Goal: Transaction & Acquisition: Purchase product/service

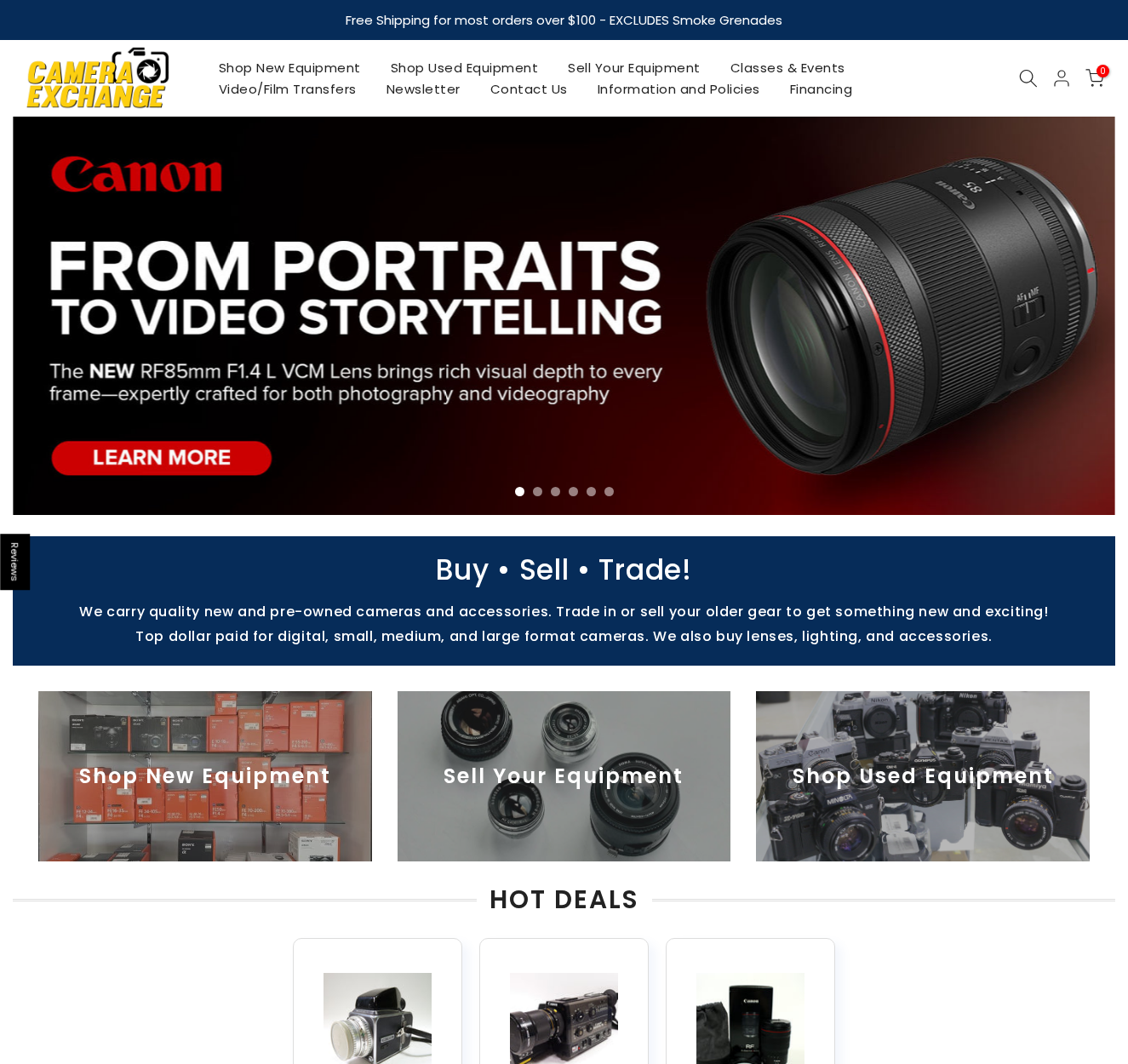
click at [1026, 70] on icon at bounding box center [1028, 78] width 19 height 19
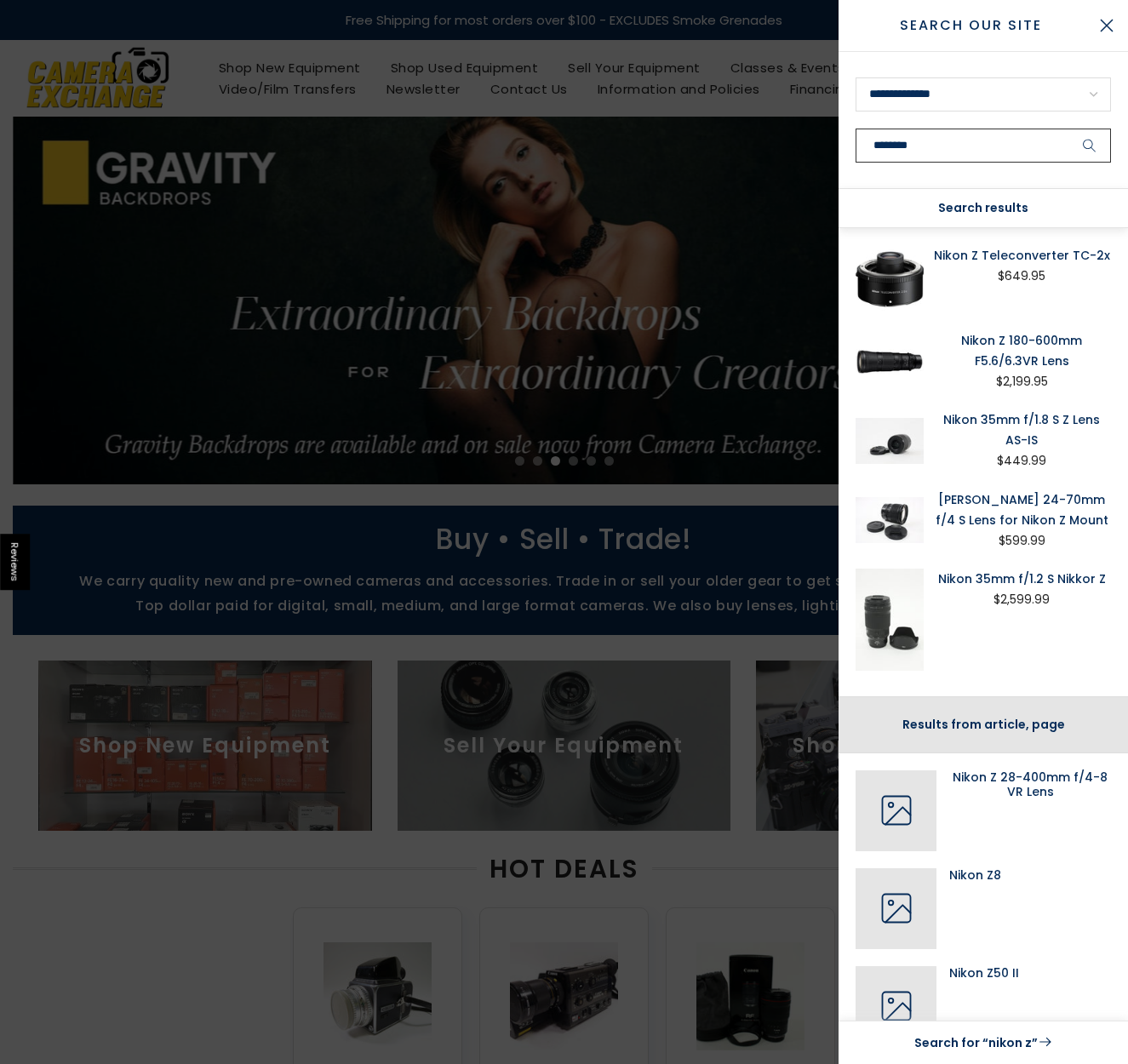
type input "********"
click at [1069, 129] on button "submit" at bounding box center [1090, 146] width 42 height 34
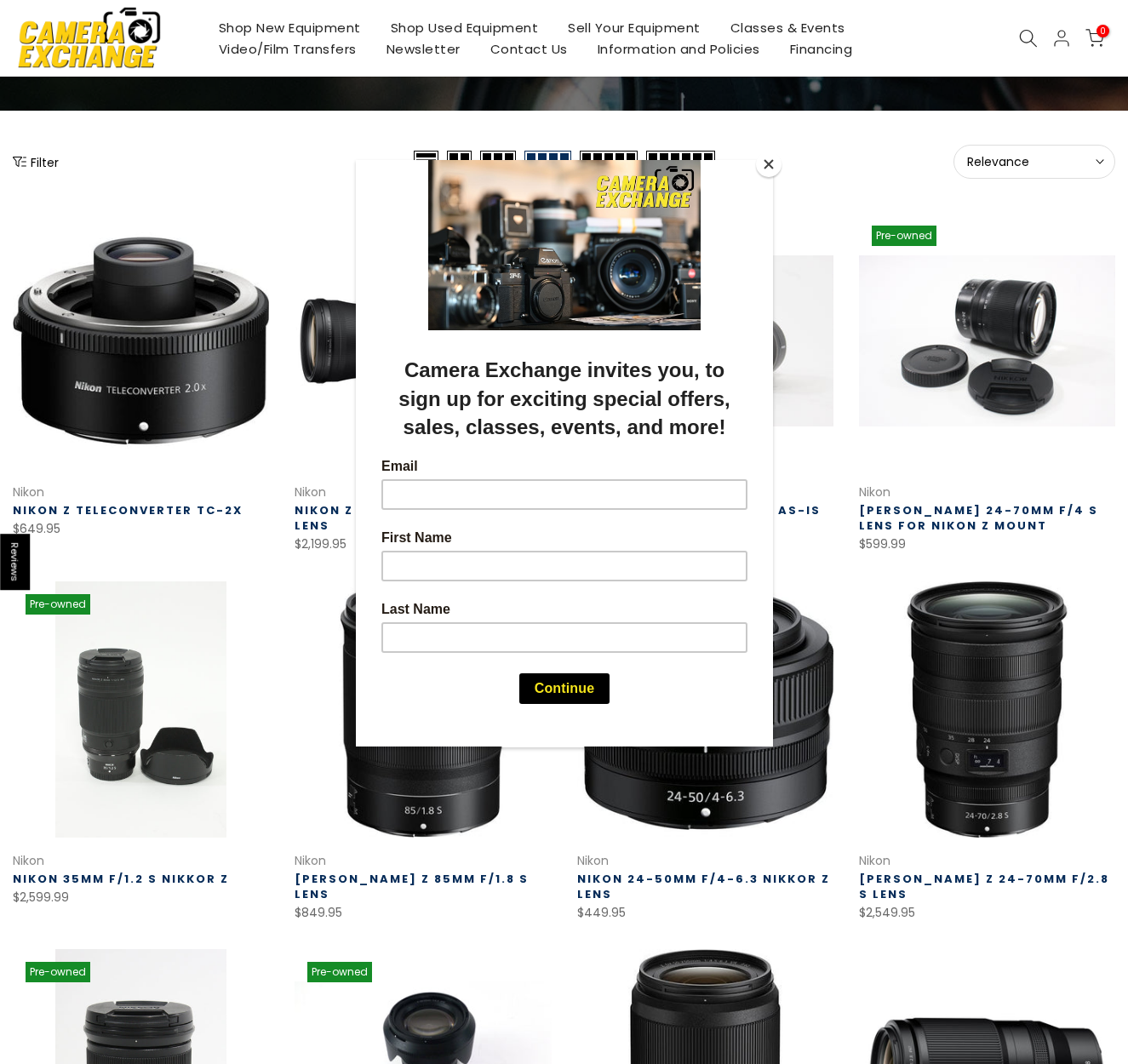
scroll to position [149, 0]
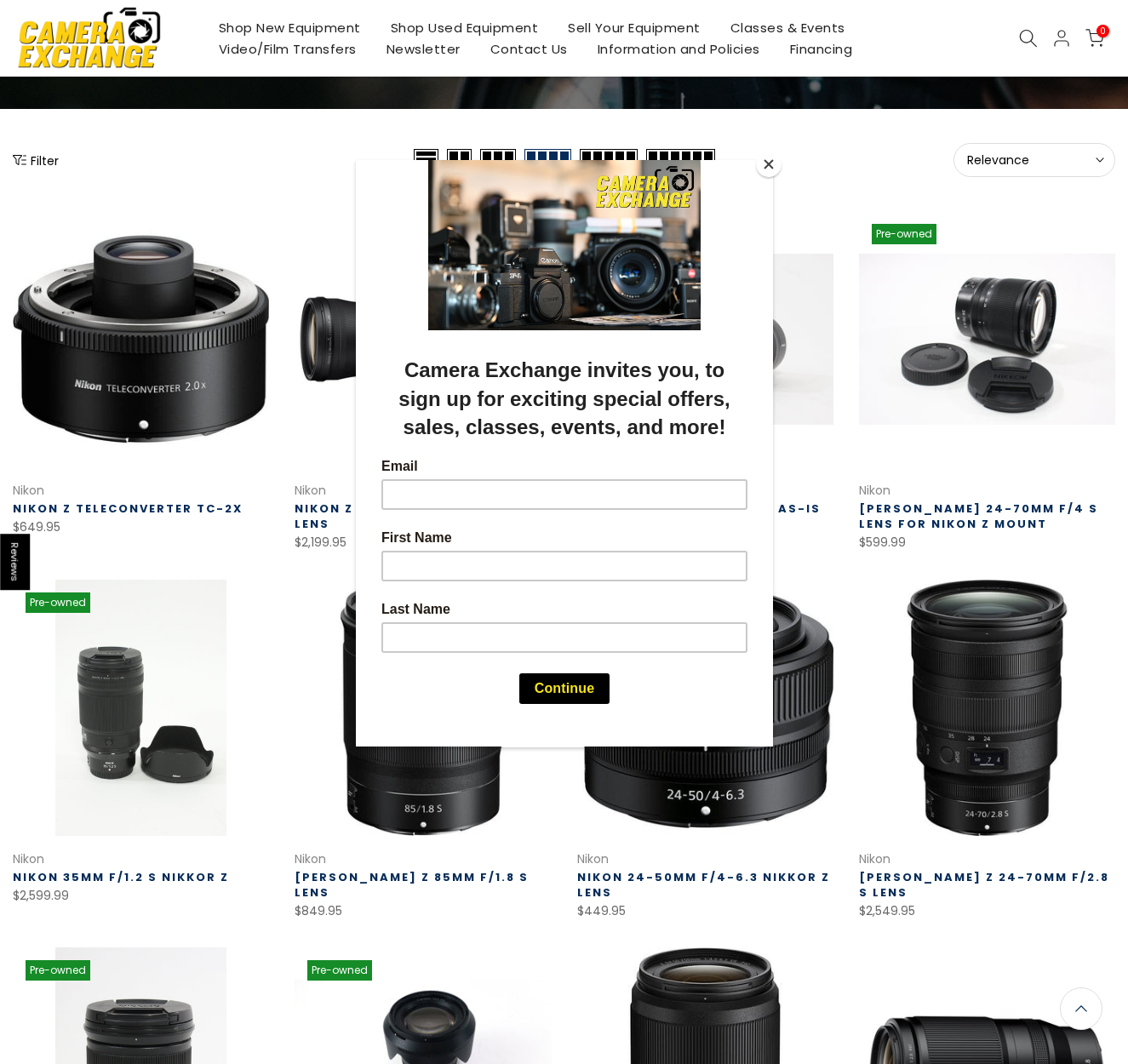
click at [763, 166] on button "Close" at bounding box center [768, 164] width 26 height 26
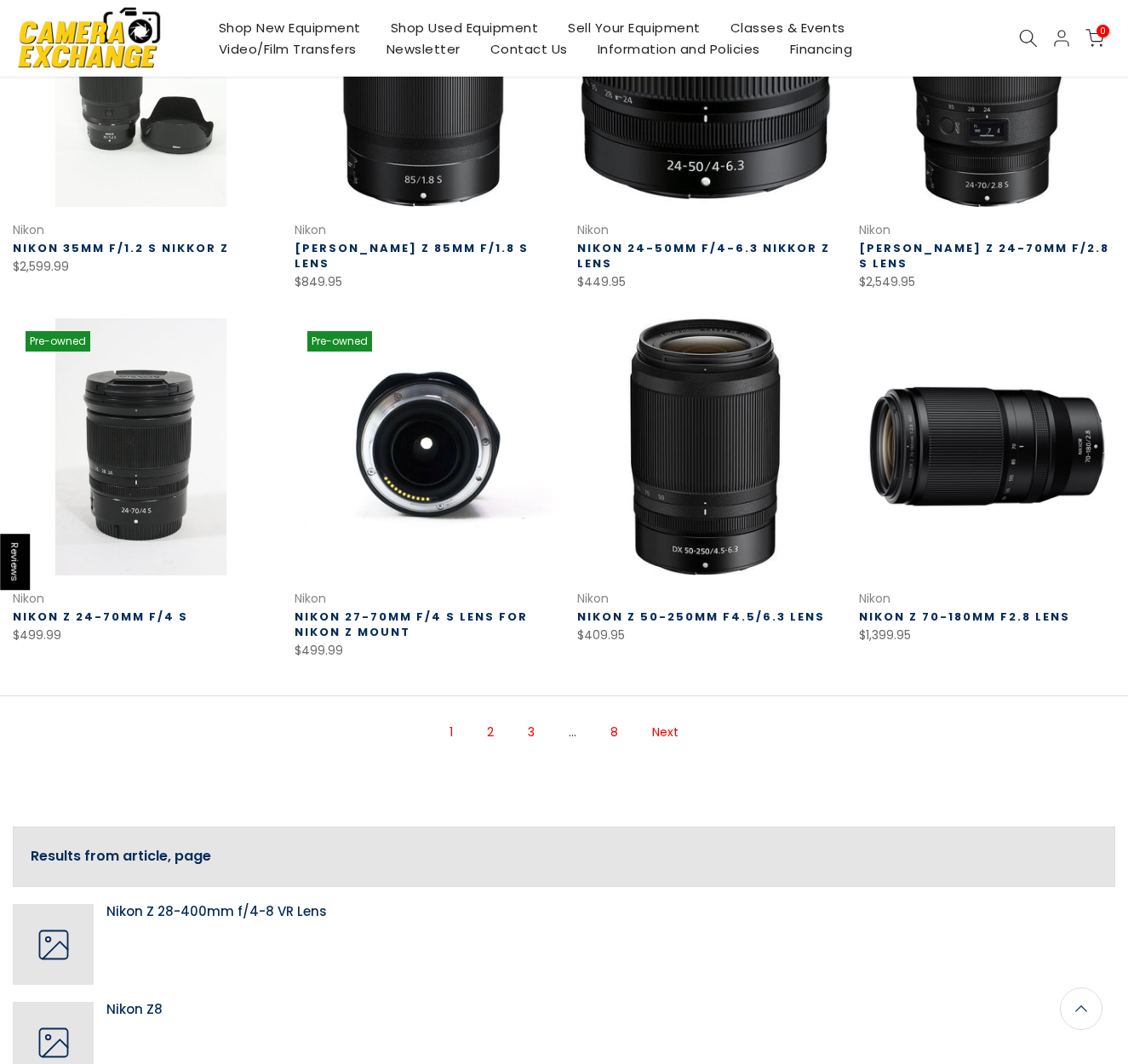
scroll to position [780, 0]
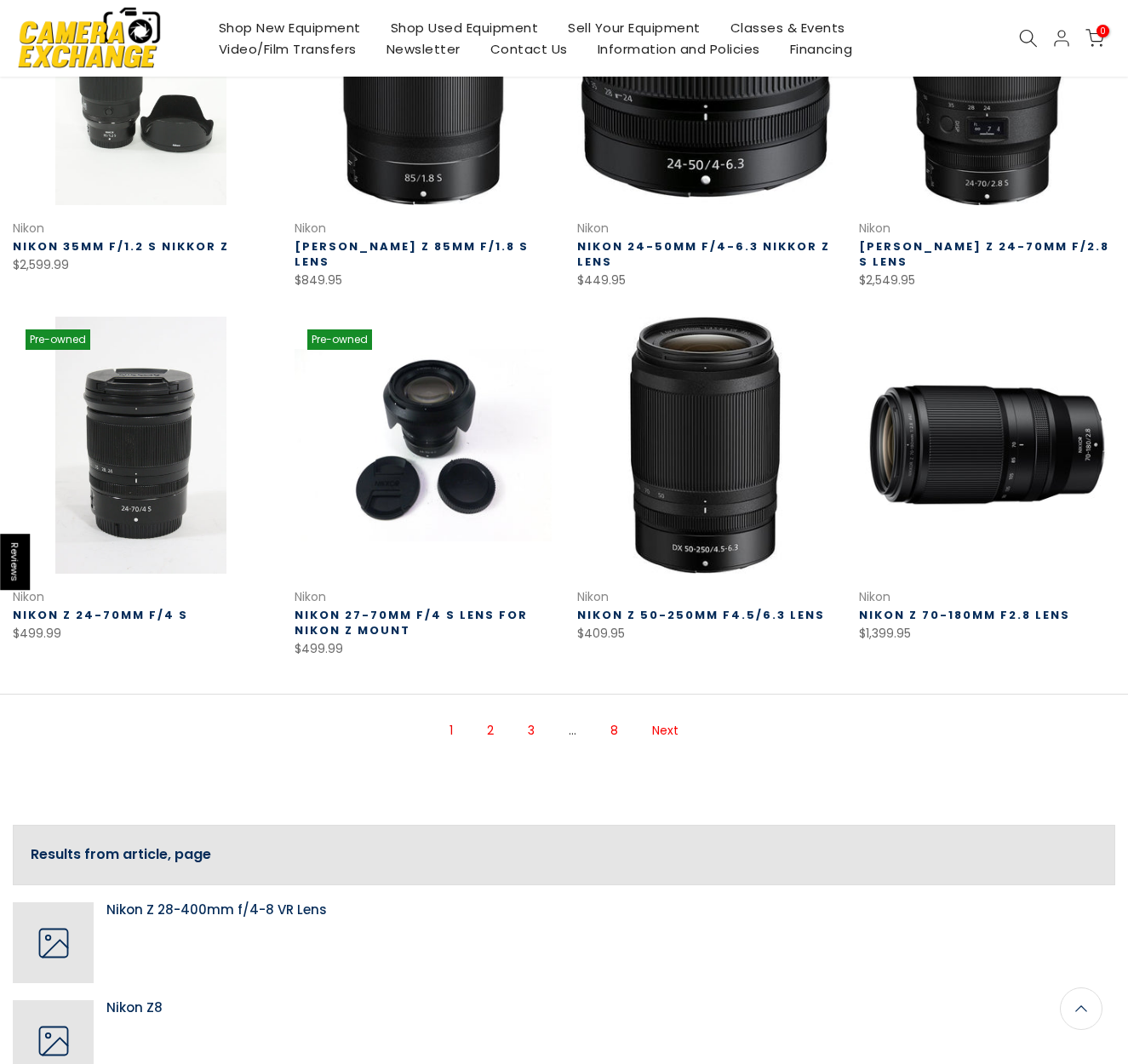
click at [493, 728] on link "2" at bounding box center [490, 731] width 24 height 30
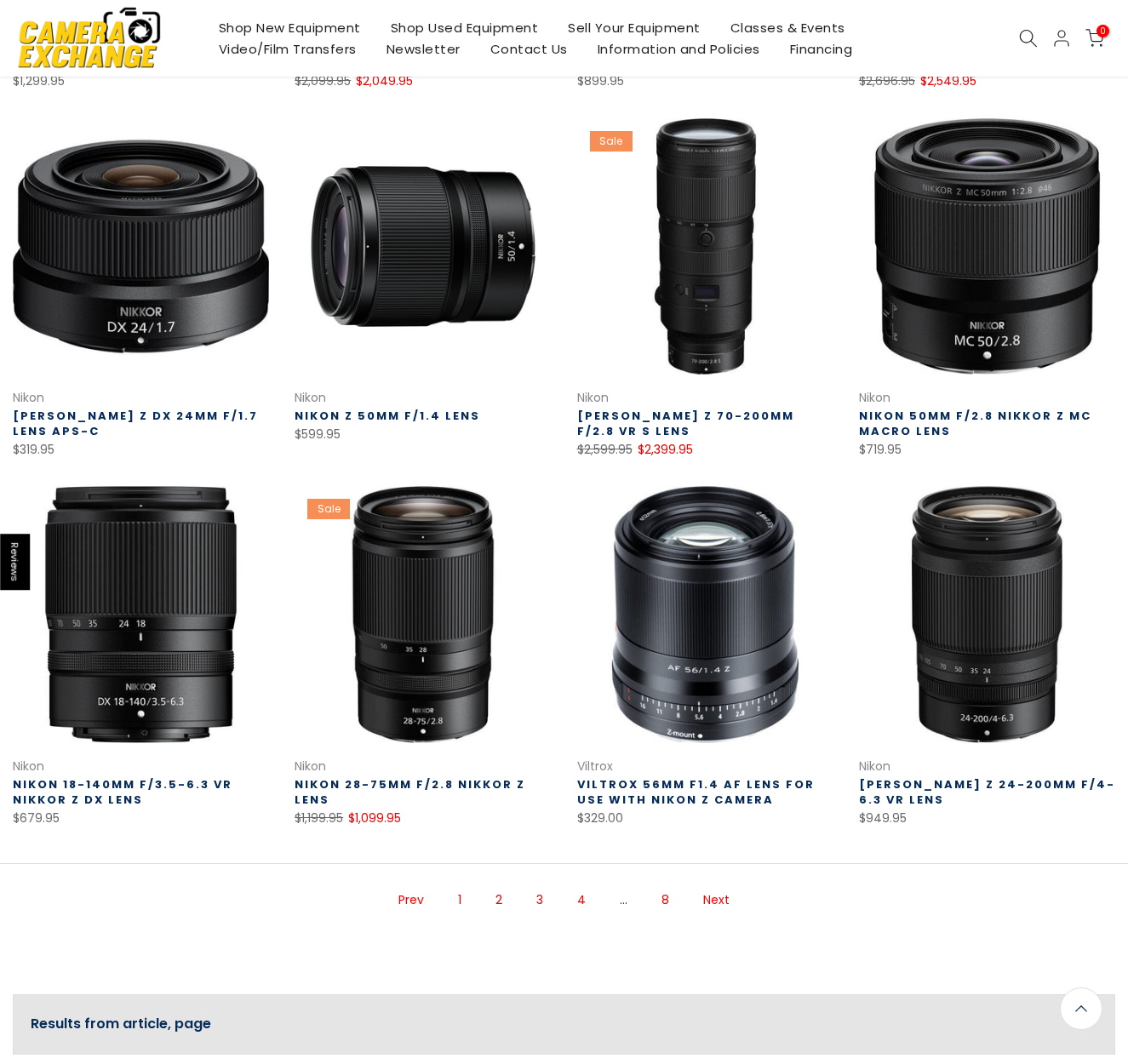
scroll to position [612, 0]
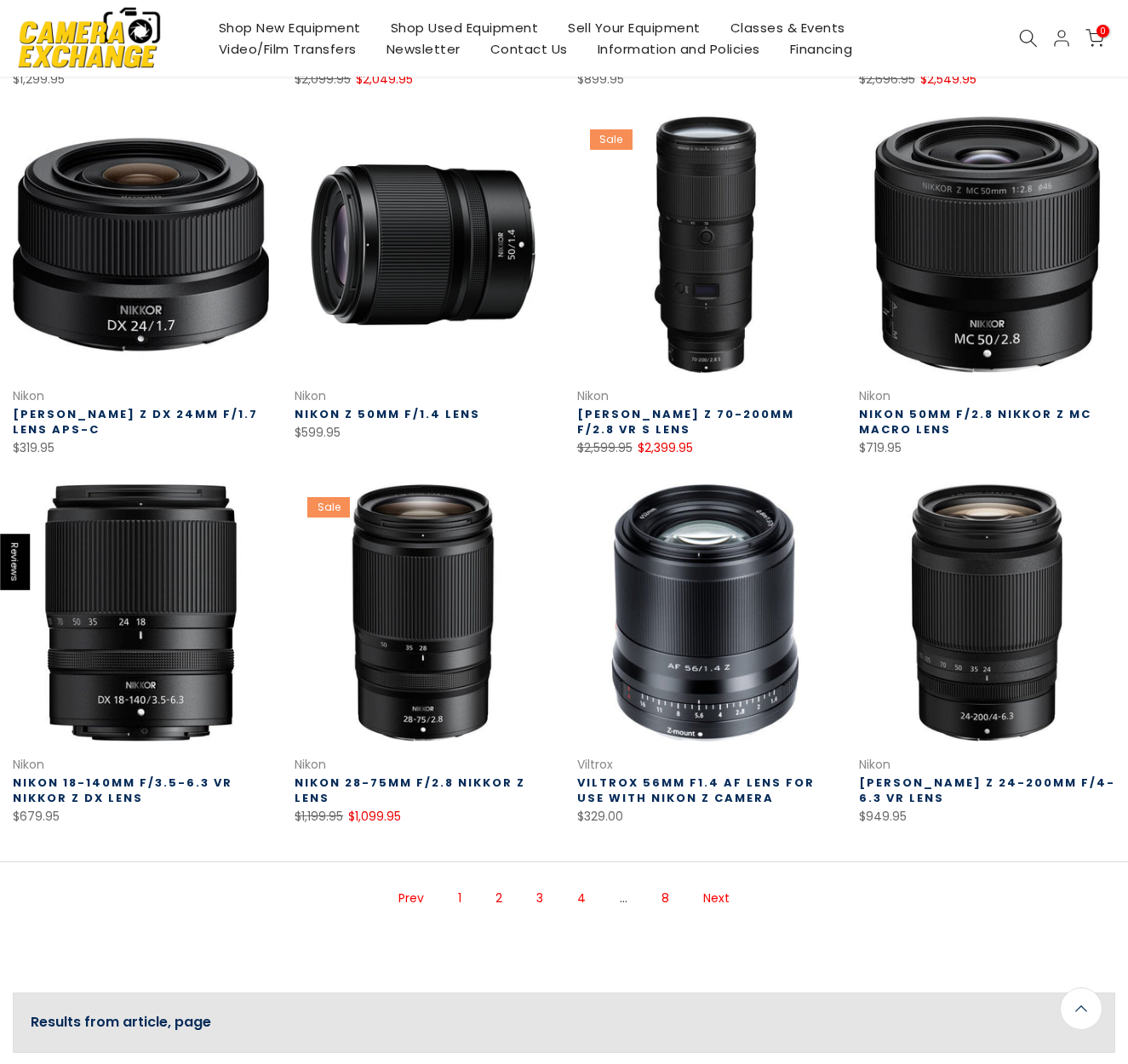
click at [540, 899] on link "3" at bounding box center [540, 899] width 24 height 30
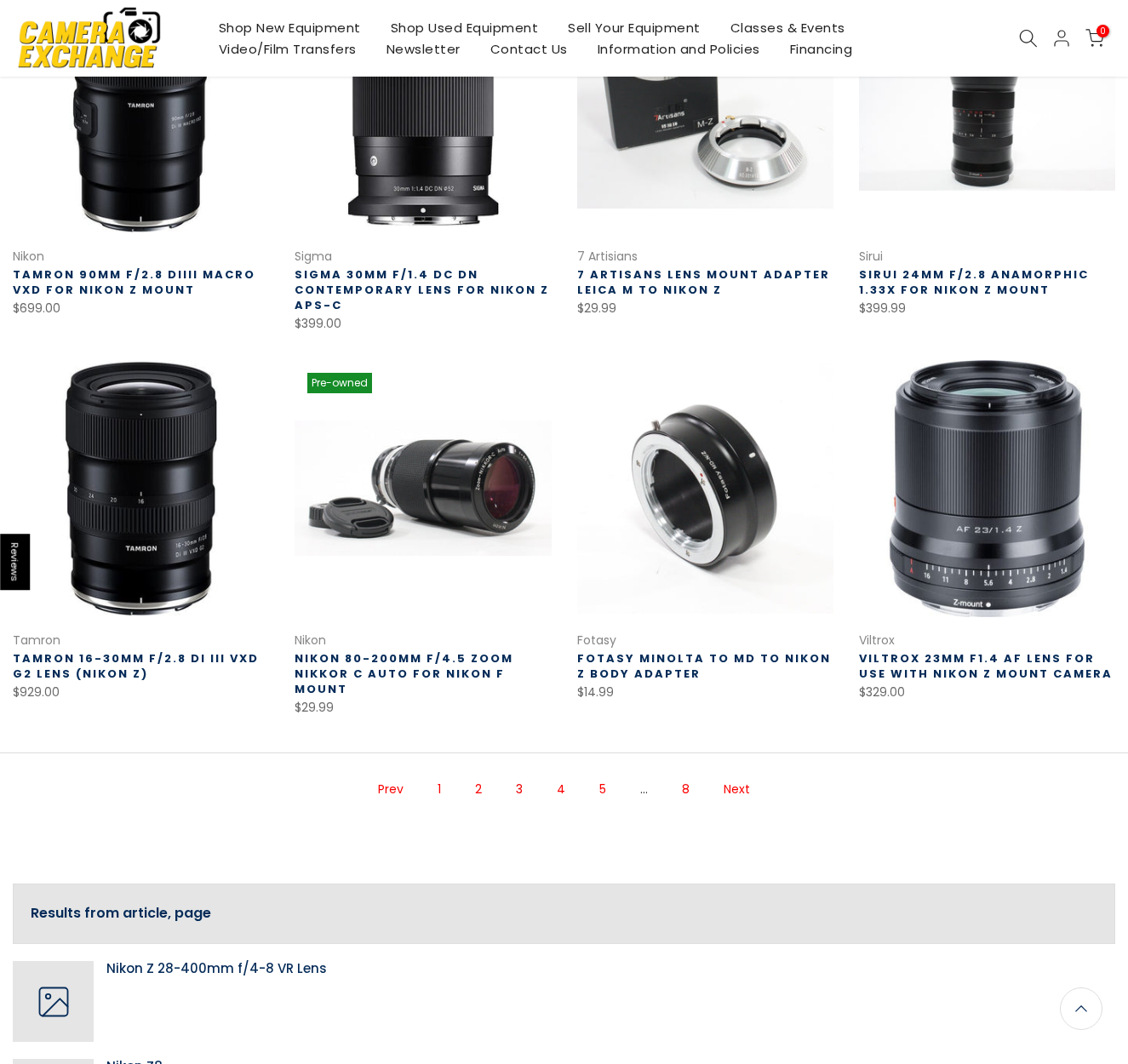
scroll to position [753, 0]
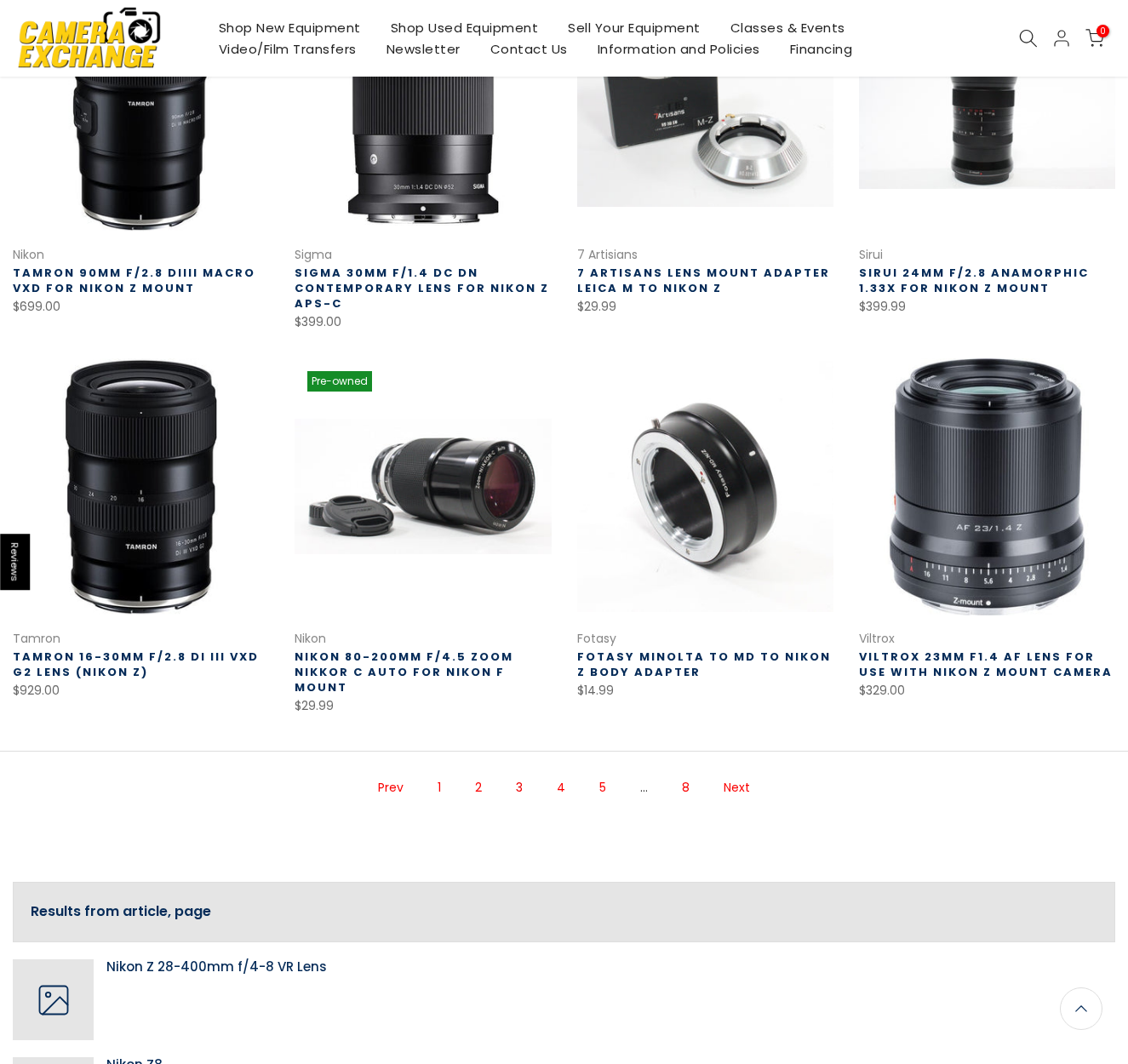
click at [567, 773] on link "4" at bounding box center [561, 788] width 26 height 30
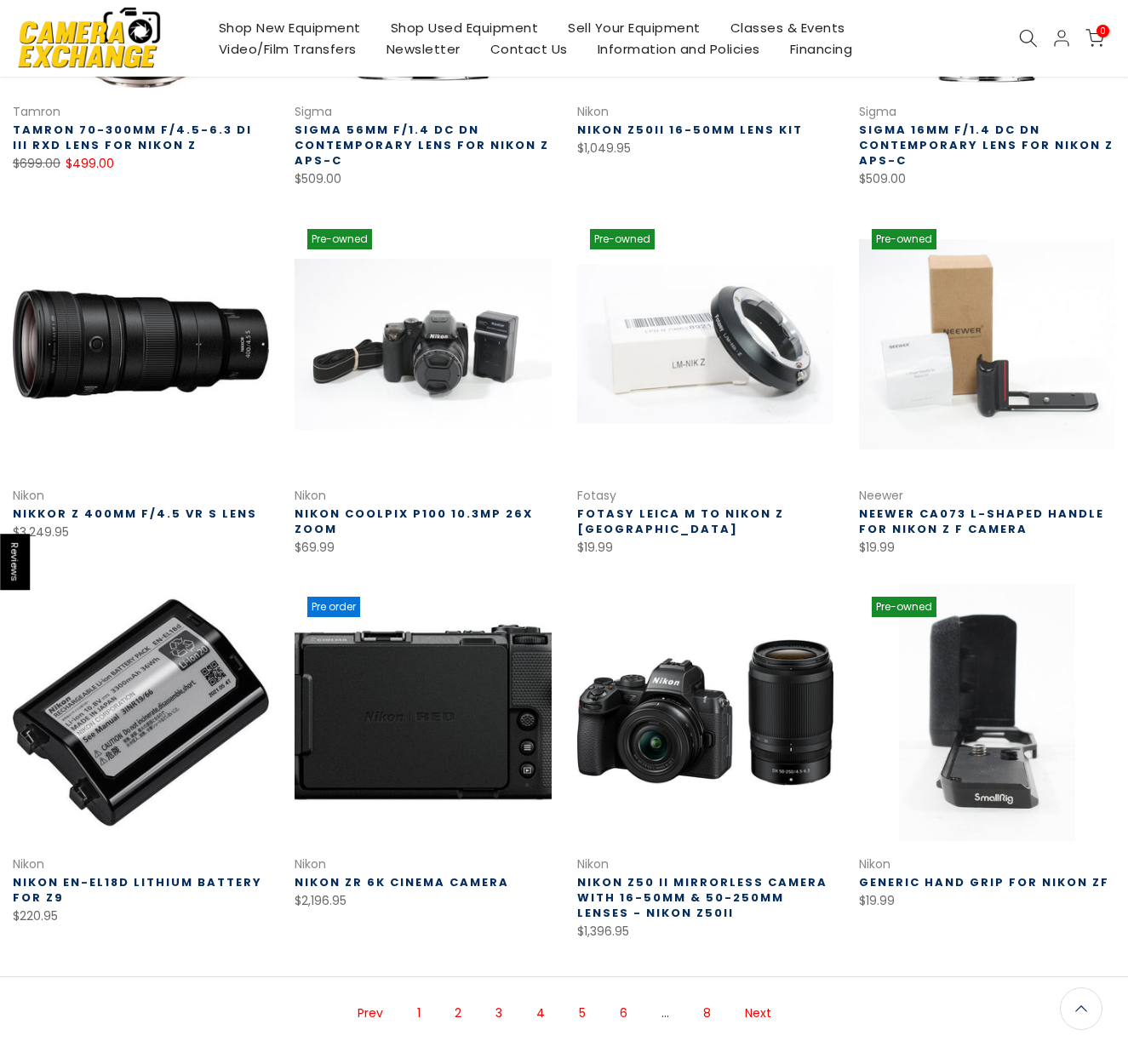
scroll to position [530, 0]
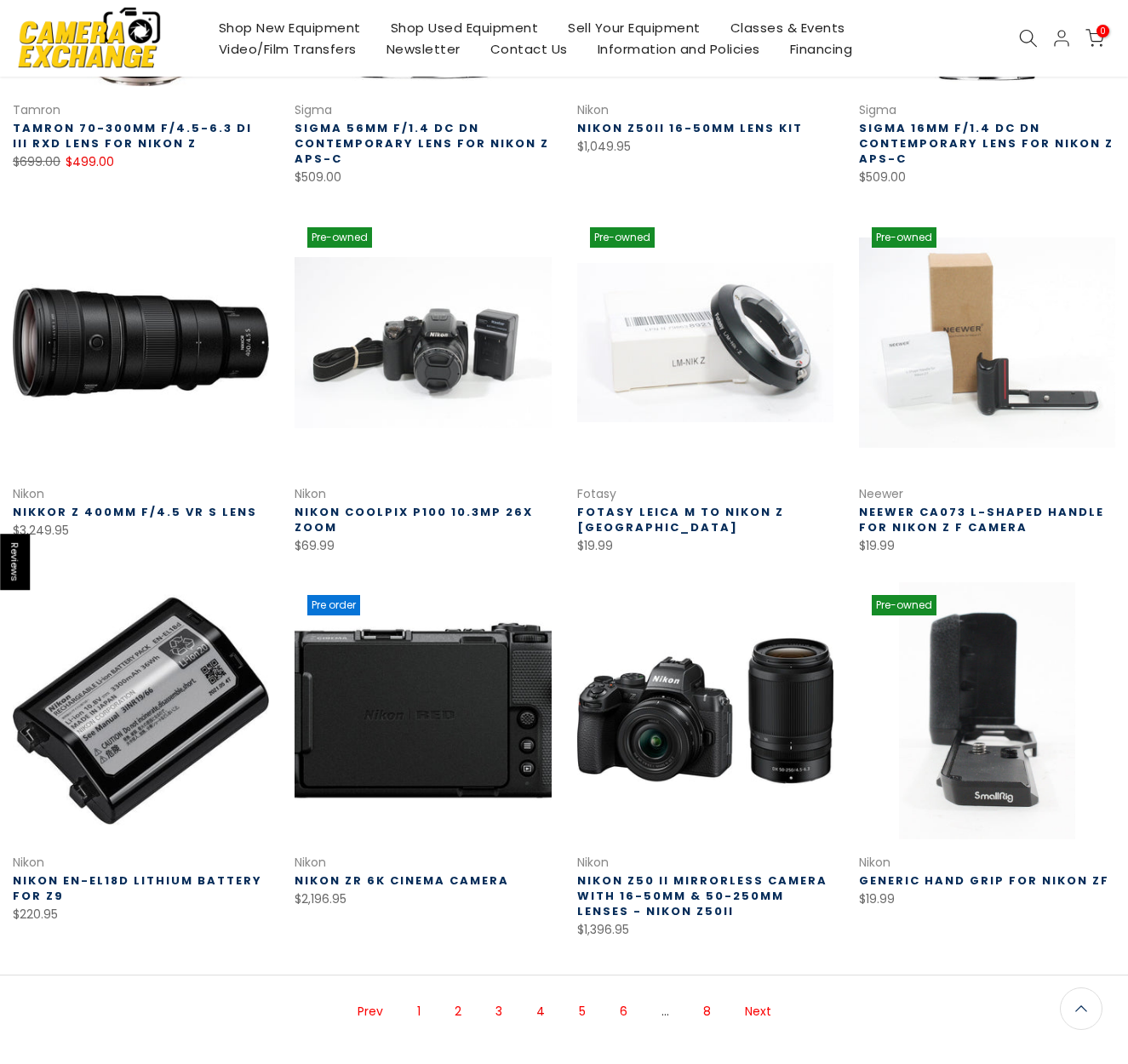
click at [446, 723] on link at bounding box center [423, 710] width 256 height 256
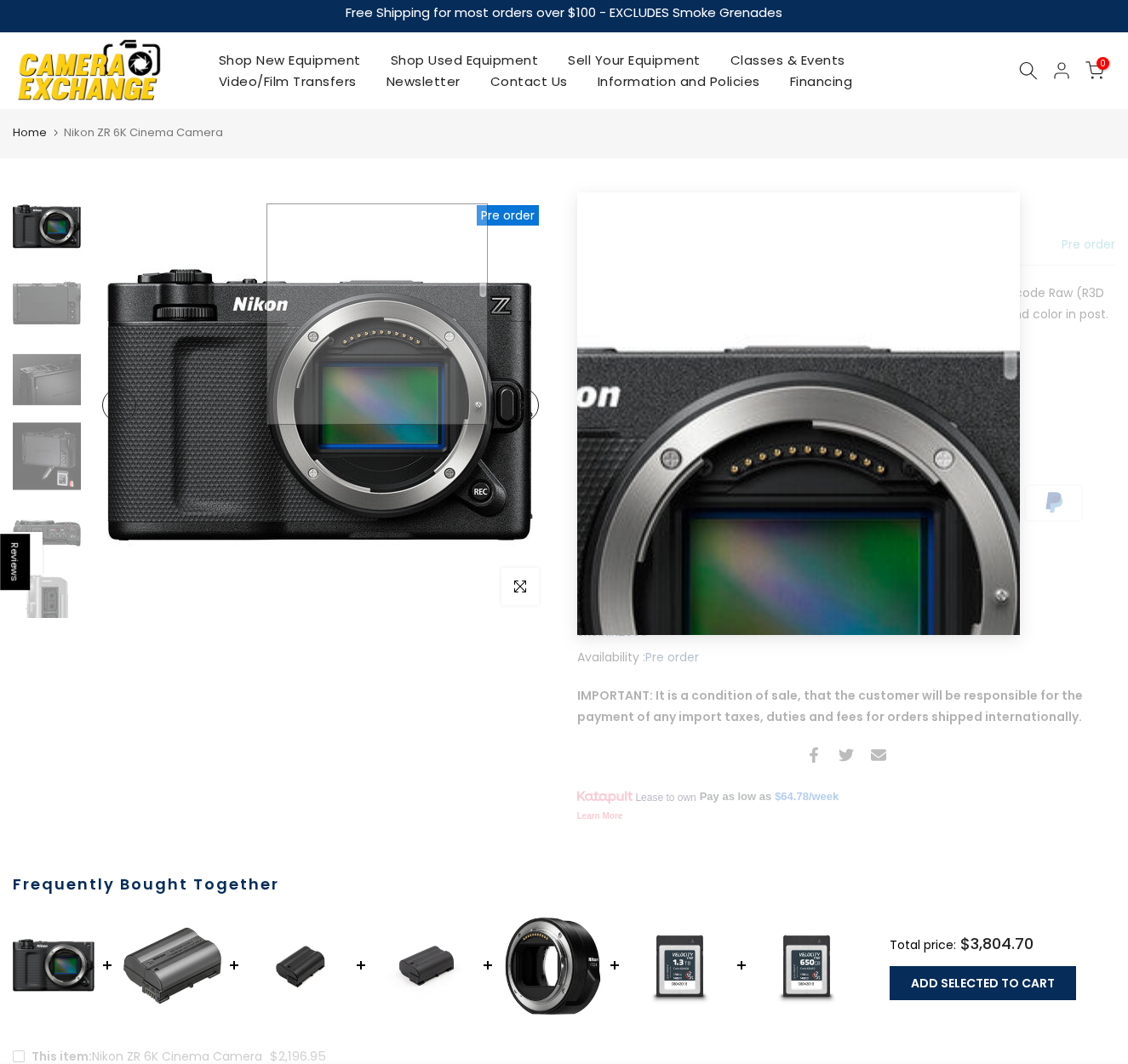
scroll to position [3, 0]
